Goal: Find specific page/section: Find specific page/section

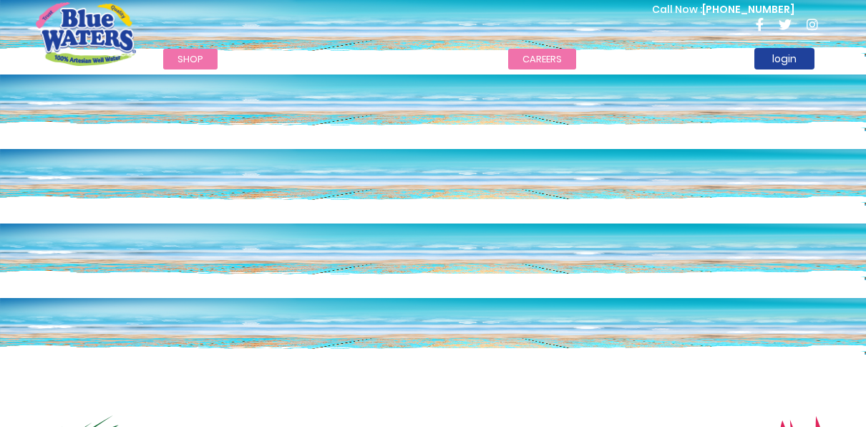
click at [557, 56] on link "careers" at bounding box center [542, 59] width 68 height 21
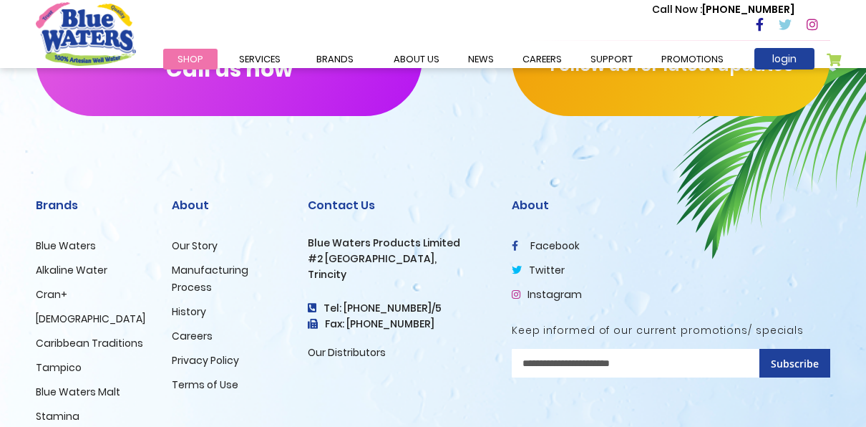
scroll to position [1556, 0]
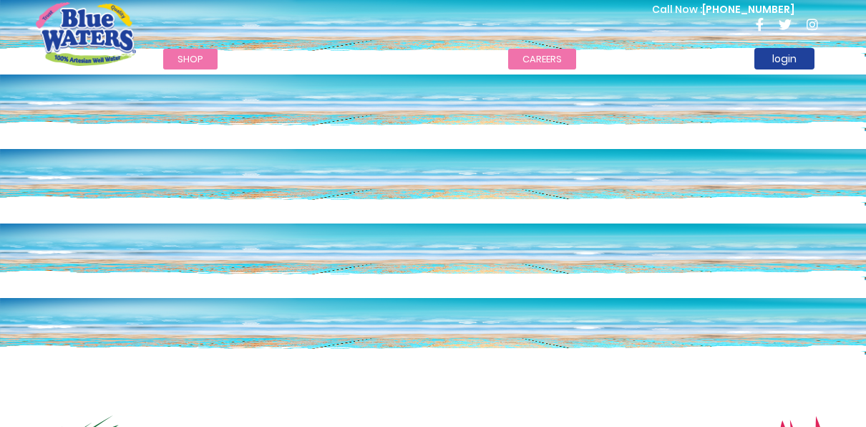
click at [516, 59] on link "careers" at bounding box center [542, 59] width 68 height 21
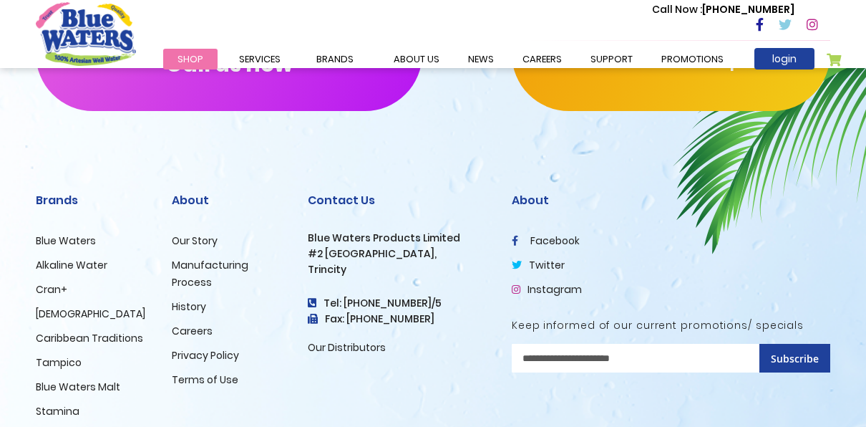
scroll to position [1556, 0]
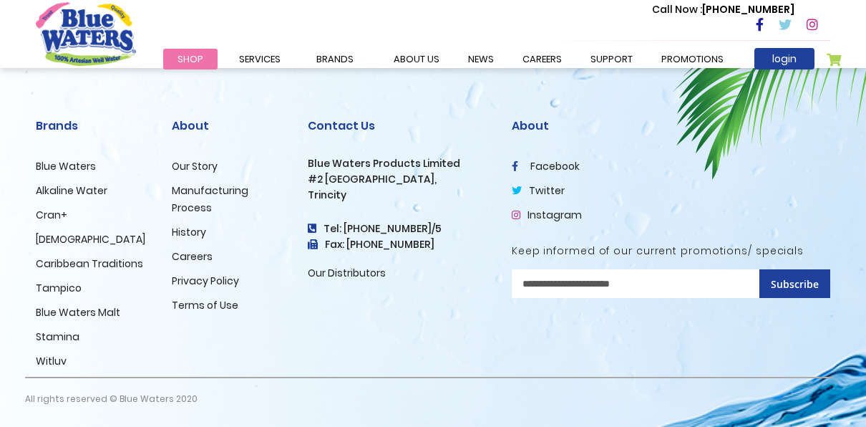
click at [193, 259] on link "Careers" at bounding box center [192, 256] width 41 height 14
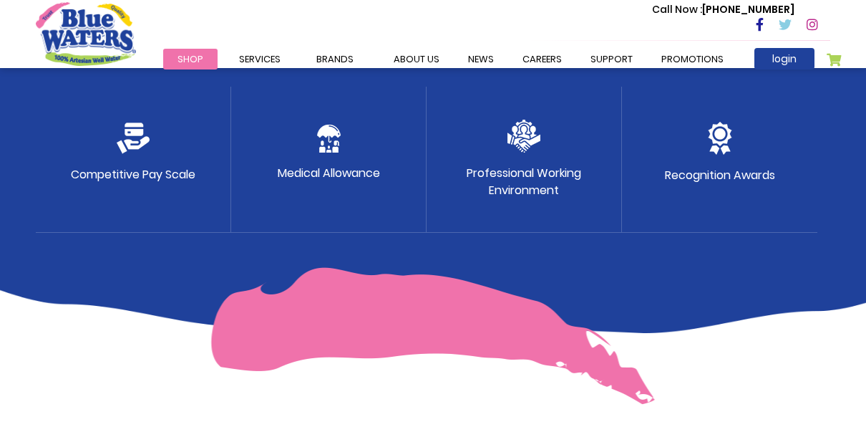
scroll to position [842, 0]
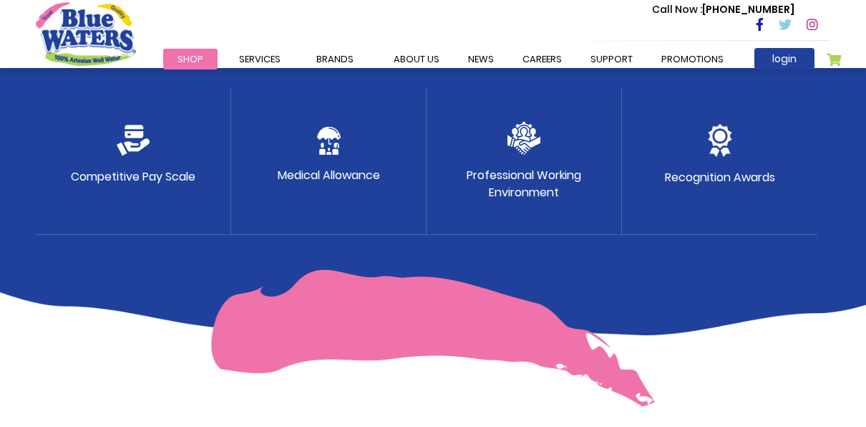
click at [136, 172] on p "Competitive Pay Scale" at bounding box center [133, 176] width 125 height 17
drag, startPoint x: 134, startPoint y: 173, endPoint x: -25, endPoint y: 165, distance: 159.2
